Goal: Task Accomplishment & Management: Use online tool/utility

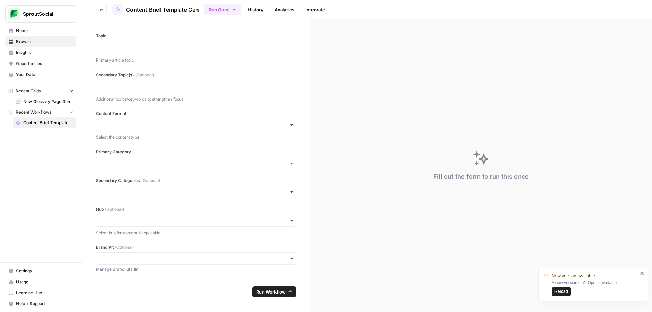
click at [562, 291] on span "Reload" at bounding box center [562, 292] width 14 height 6
